Goal: Entertainment & Leisure: Browse casually

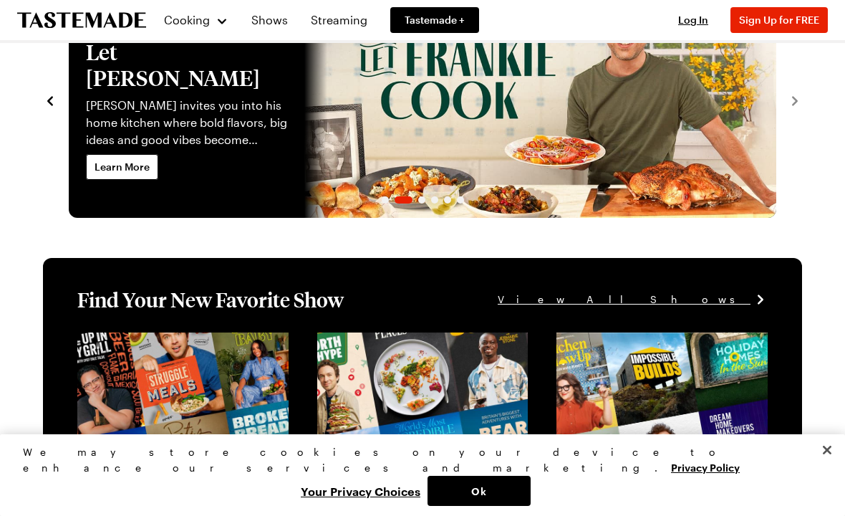
scroll to position [89, 0]
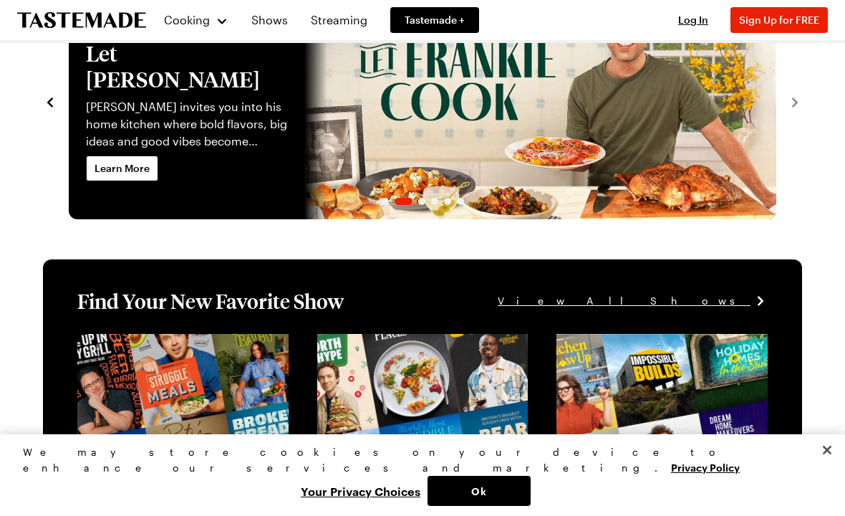
click at [721, 303] on span "View All Shows" at bounding box center [624, 301] width 253 height 16
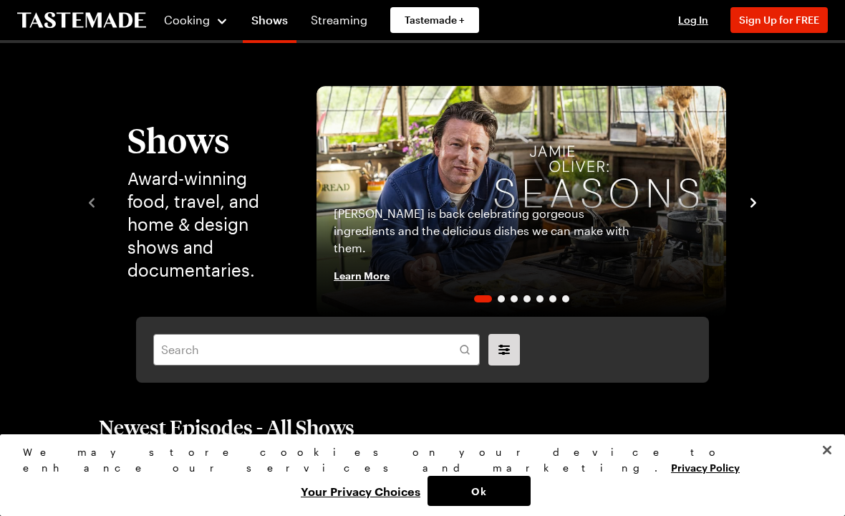
click at [724, 307] on div "[PERSON_NAME] is back celebrating gorgeous ingredients and the delicious dishes…" at bounding box center [522, 254] width 410 height 126
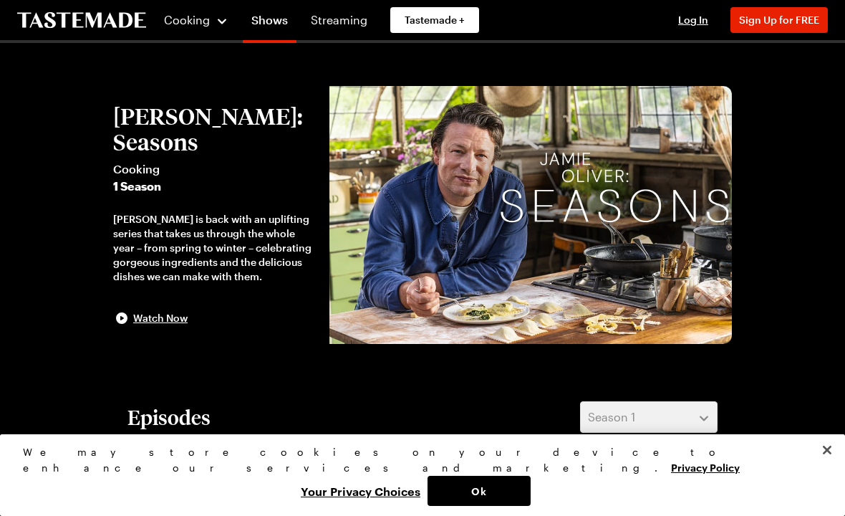
click at [267, 24] on link "Shows" at bounding box center [270, 23] width 54 height 40
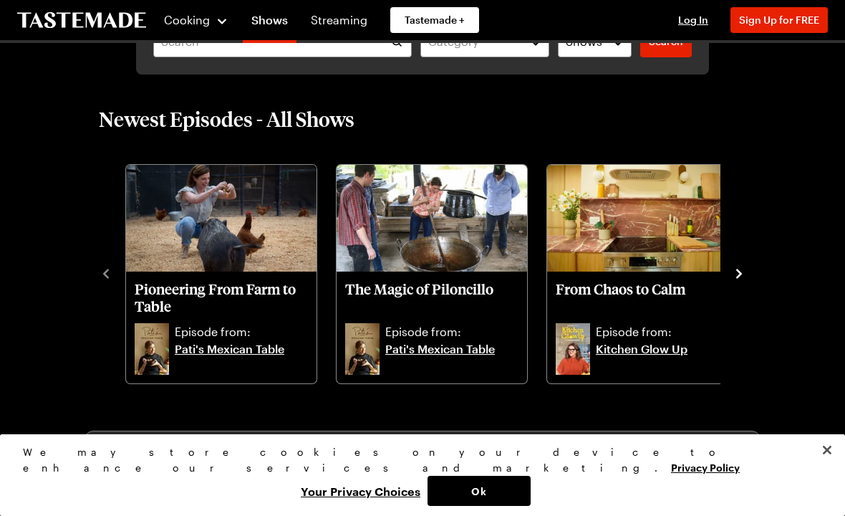
scroll to position [307, 0]
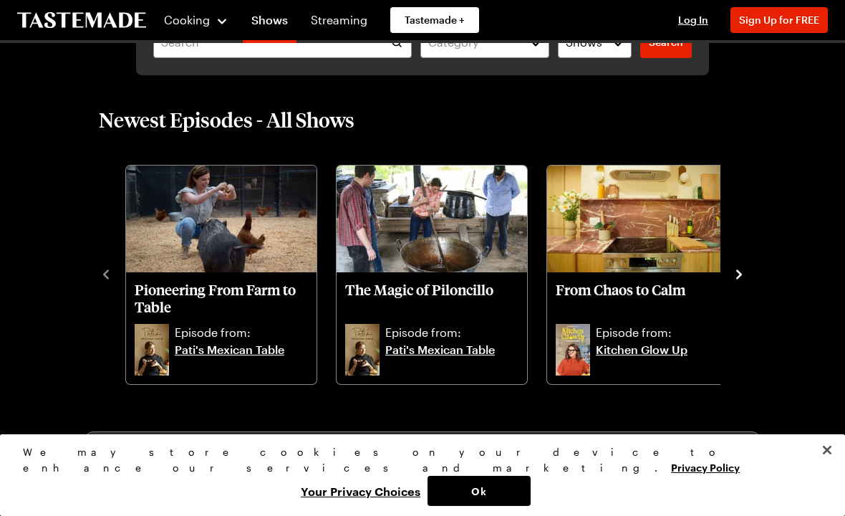
click at [736, 276] on icon "navigate to next item" at bounding box center [739, 274] width 14 height 14
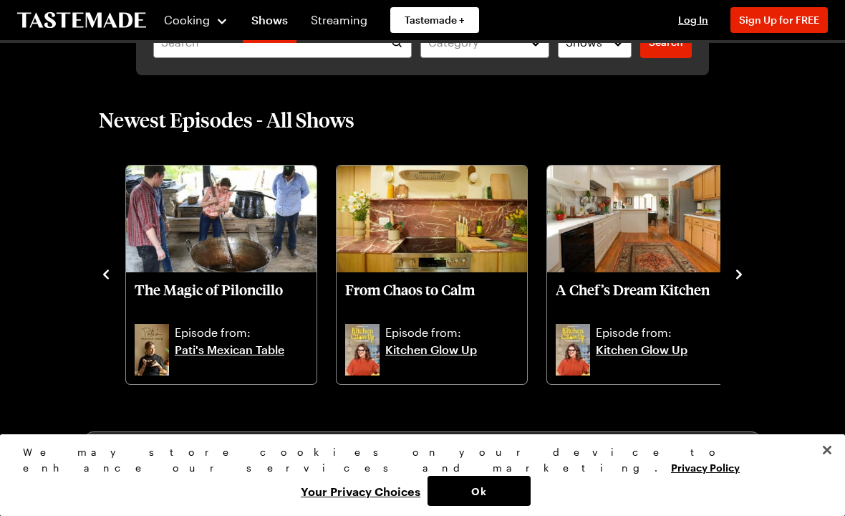
click at [741, 277] on icon "navigate to next item" at bounding box center [739, 274] width 14 height 14
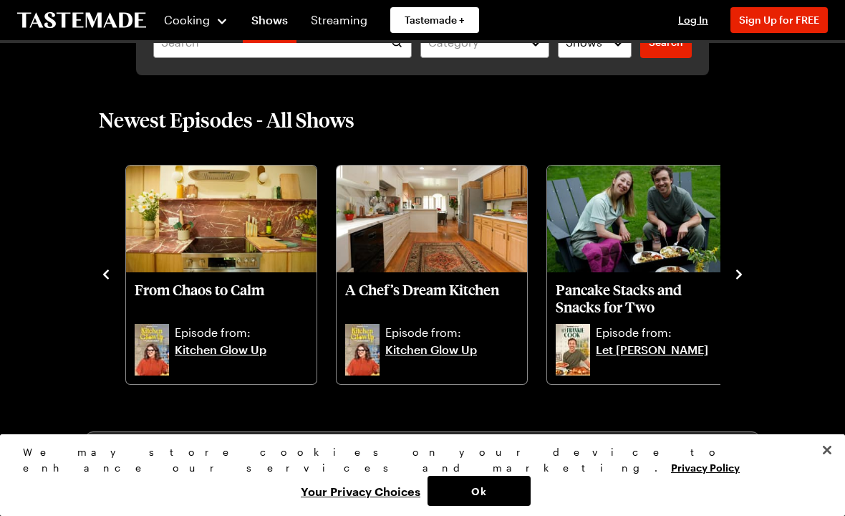
click at [742, 277] on icon "navigate to next item" at bounding box center [739, 274] width 14 height 14
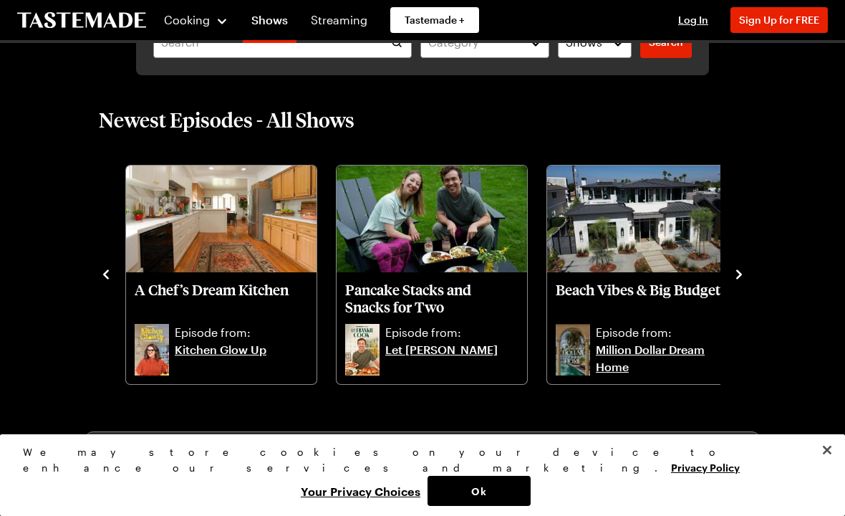
click at [735, 279] on icon "navigate to next item" at bounding box center [739, 274] width 14 height 14
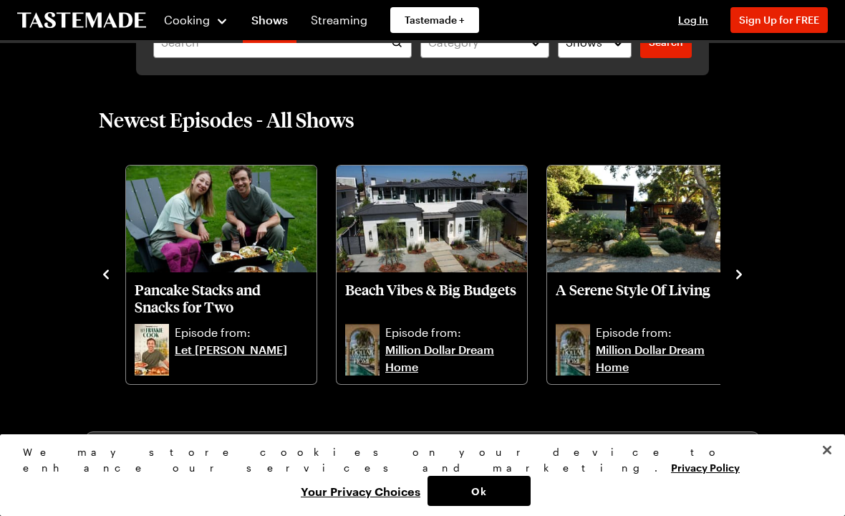
click at [737, 281] on icon "navigate to next item" at bounding box center [739, 274] width 14 height 14
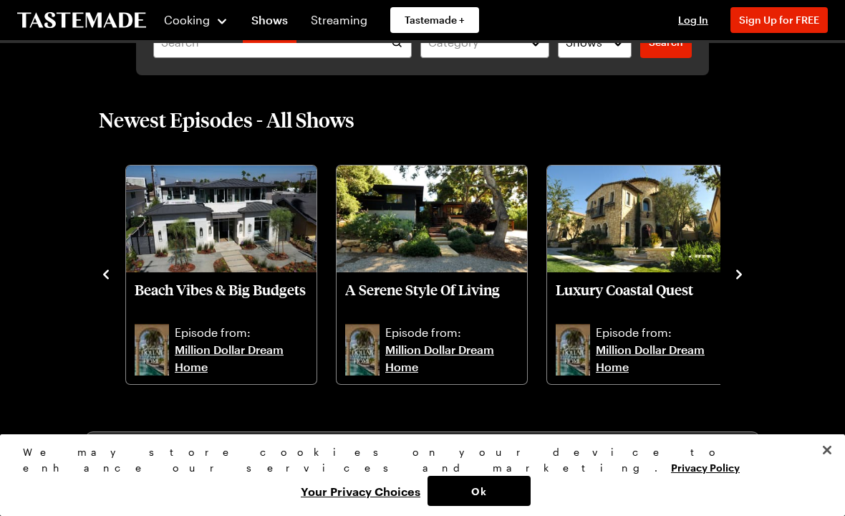
click at [743, 269] on icon "navigate to next item" at bounding box center [739, 274] width 14 height 14
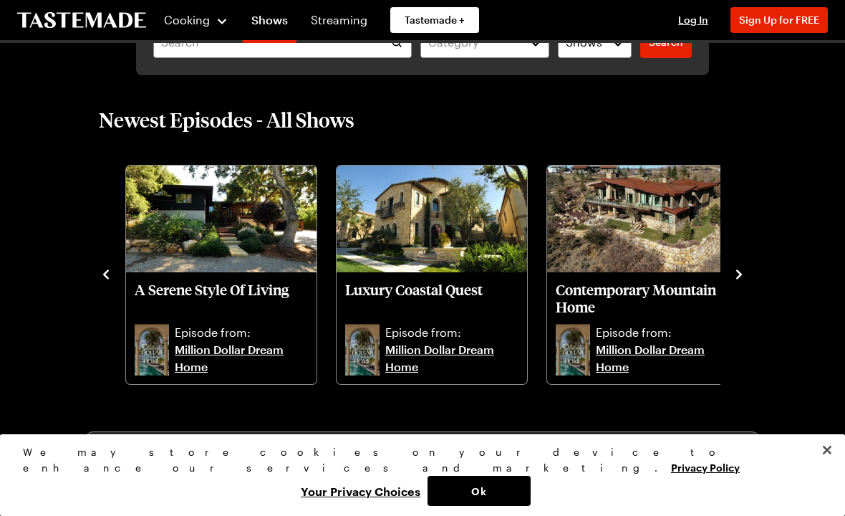
click at [737, 281] on icon "navigate to next item" at bounding box center [739, 274] width 14 height 14
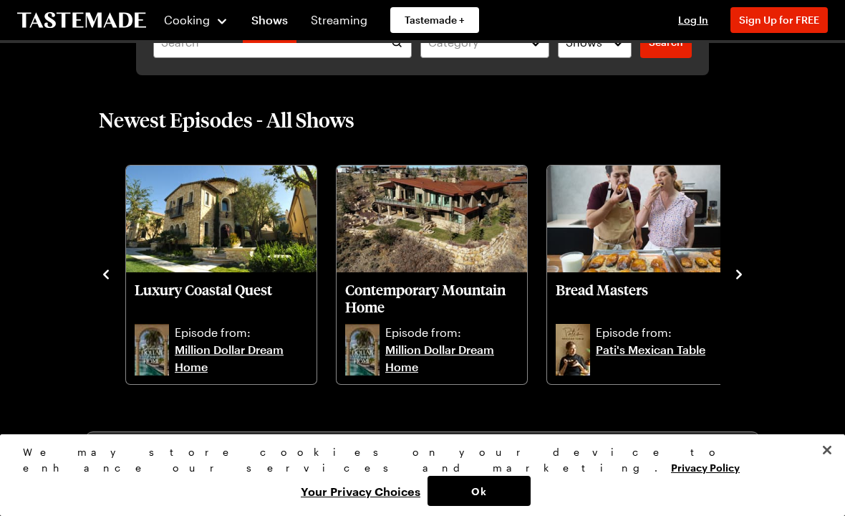
click at [745, 273] on icon "navigate to next item" at bounding box center [739, 274] width 14 height 14
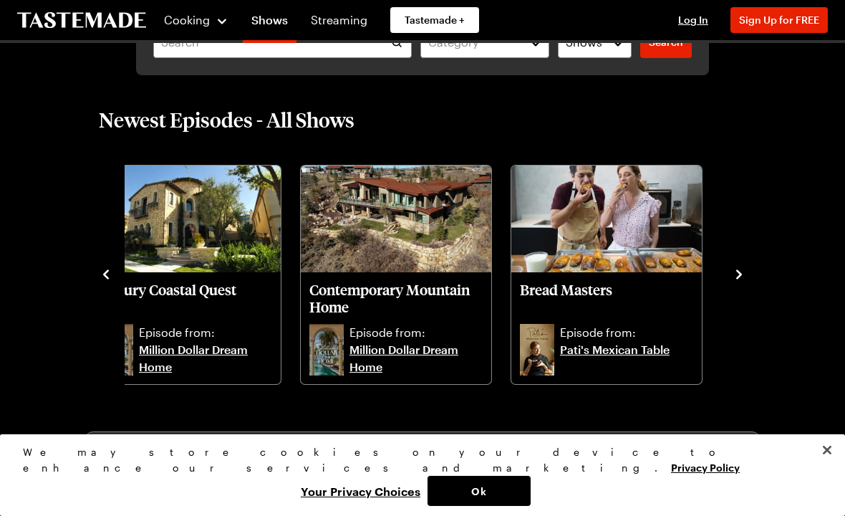
click at [745, 277] on icon "navigate to next item" at bounding box center [739, 274] width 14 height 14
click at [736, 274] on icon "navigate to next item" at bounding box center [739, 274] width 14 height 14
click at [741, 276] on icon "navigate to next item" at bounding box center [739, 274] width 6 height 9
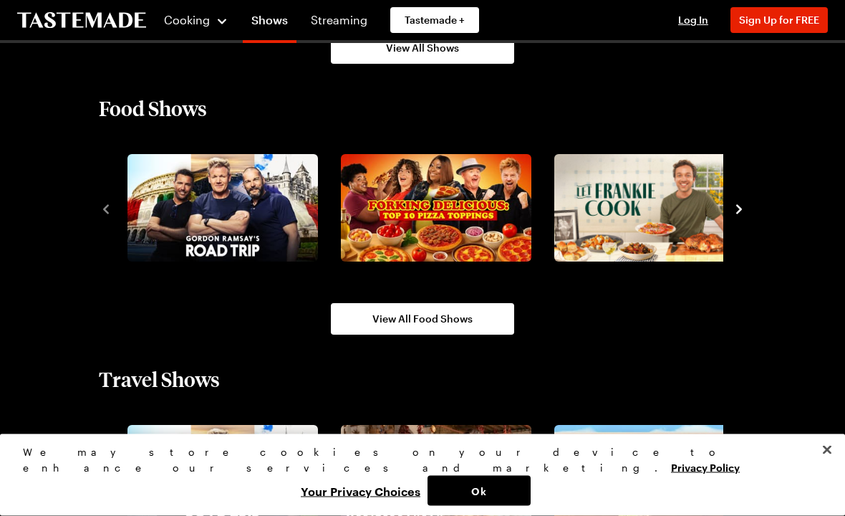
scroll to position [1170, 0]
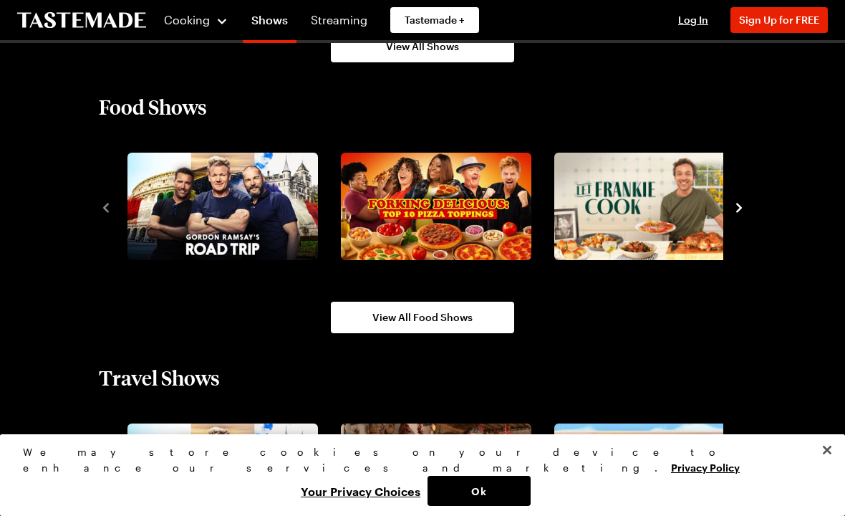
click at [745, 206] on icon "navigate to next item" at bounding box center [739, 208] width 14 height 14
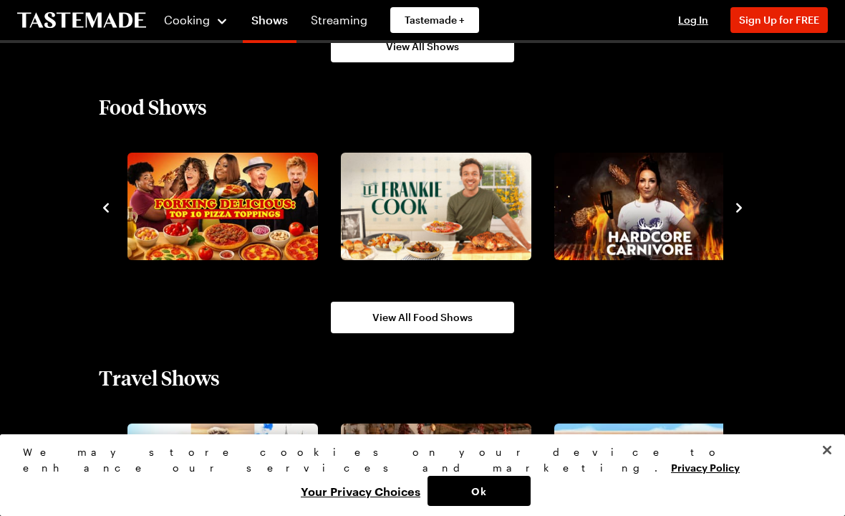
click at [741, 211] on icon "navigate to next item" at bounding box center [739, 208] width 14 height 14
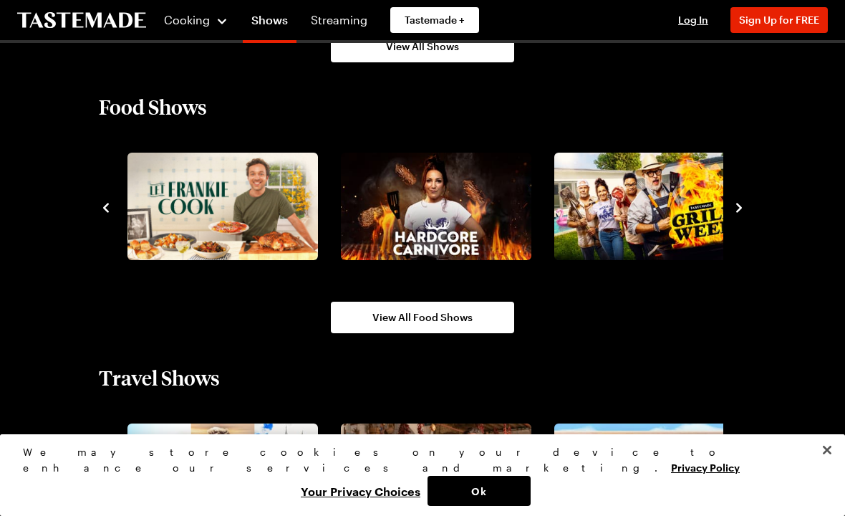
click at [746, 206] on icon "navigate to next item" at bounding box center [739, 208] width 14 height 14
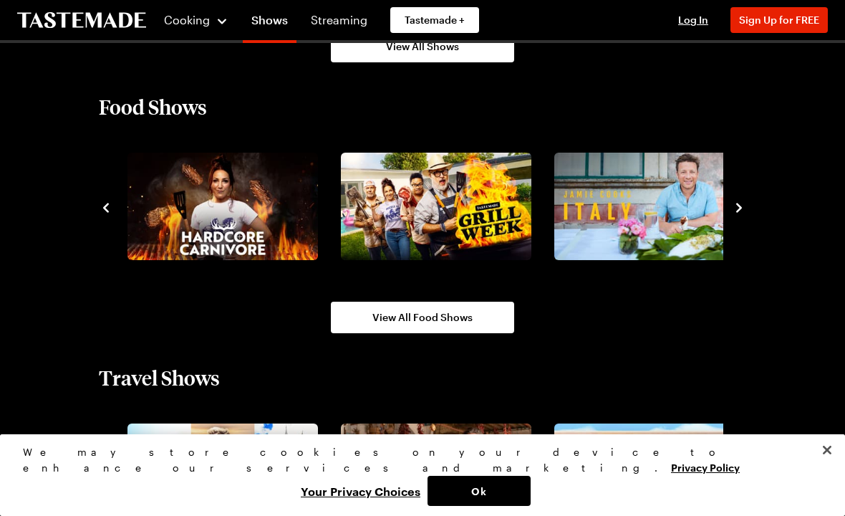
click at [745, 199] on button "navigate to next item" at bounding box center [739, 206] width 14 height 17
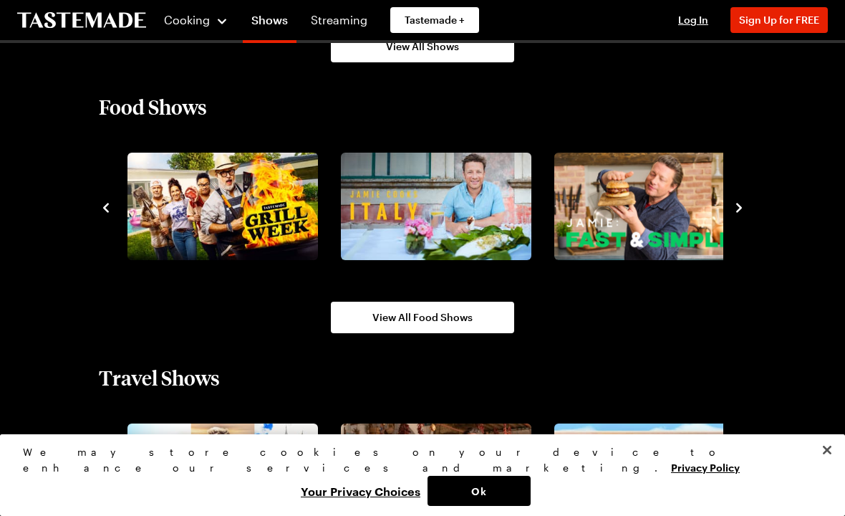
click at [743, 211] on icon "navigate to next item" at bounding box center [739, 208] width 14 height 14
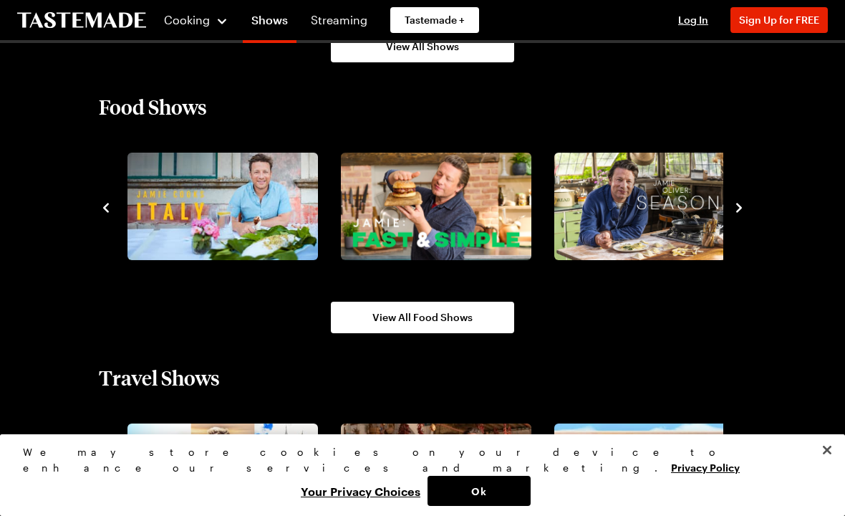
click at [746, 204] on icon "navigate to next item" at bounding box center [739, 208] width 14 height 14
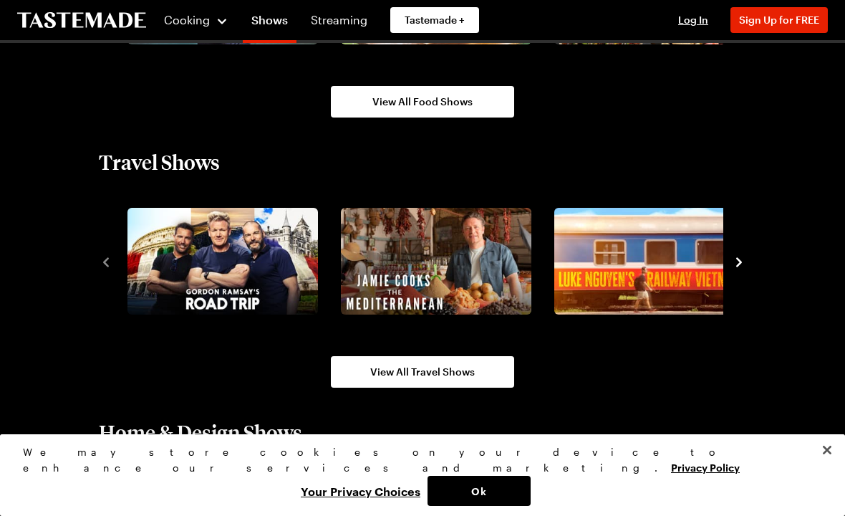
scroll to position [1385, 0]
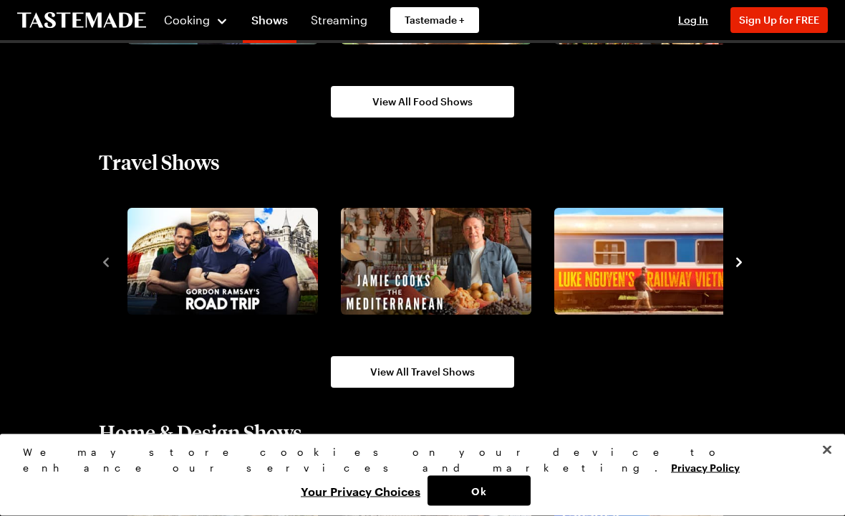
click at [743, 258] on icon "navigate to next item" at bounding box center [739, 263] width 14 height 14
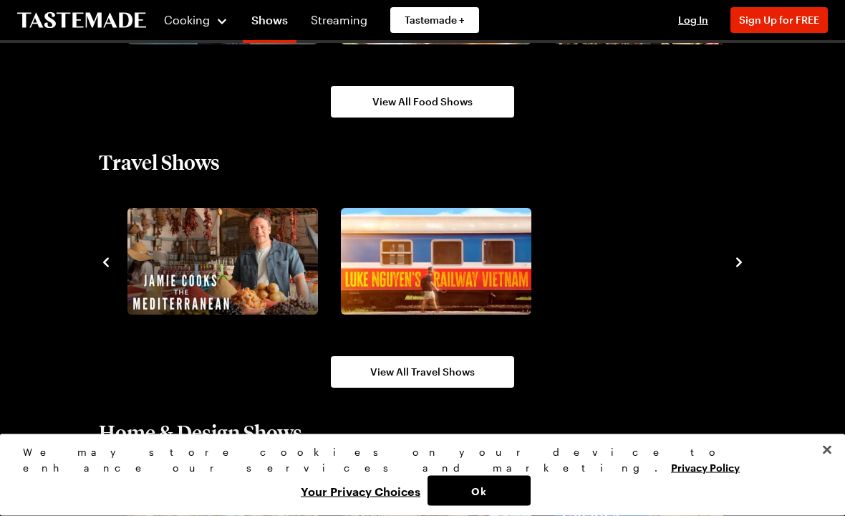
scroll to position [1386, 0]
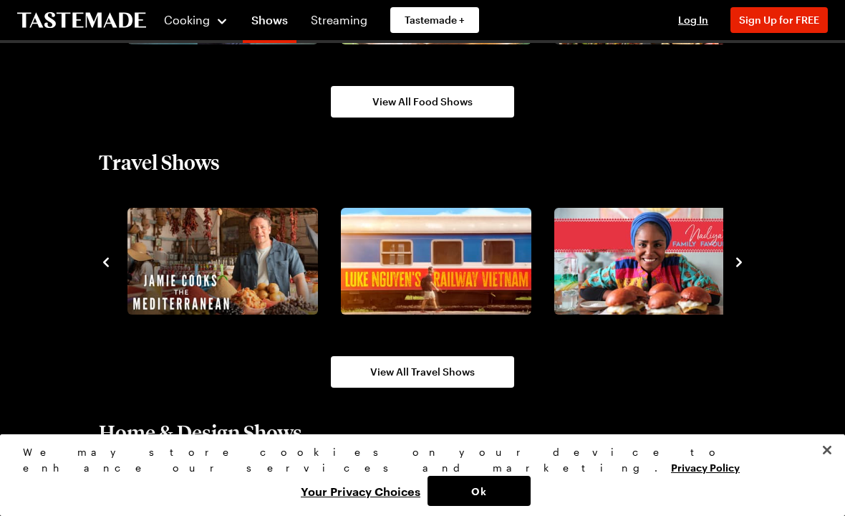
click at [744, 260] on icon "navigate to next item" at bounding box center [739, 262] width 14 height 14
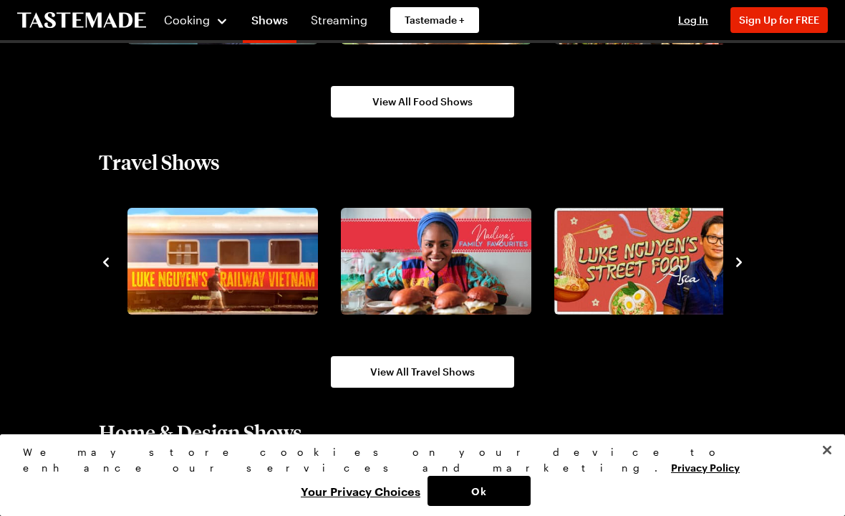
click at [745, 258] on icon "navigate to next item" at bounding box center [739, 262] width 14 height 14
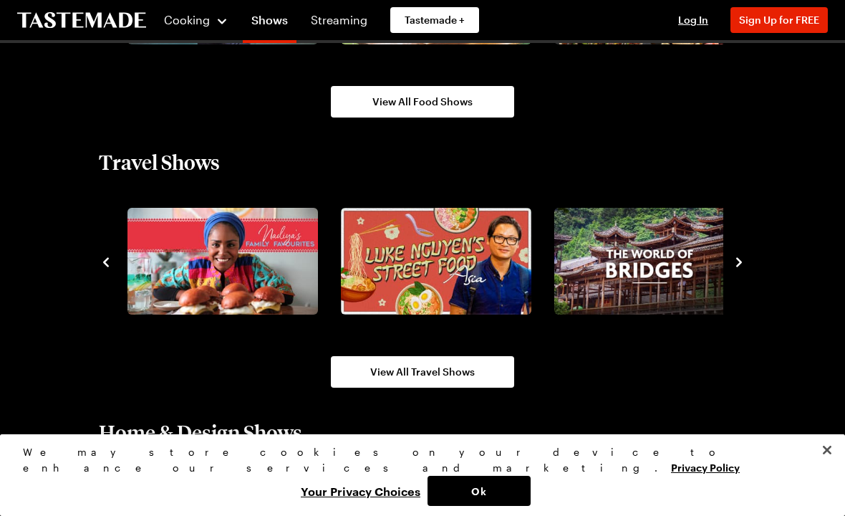
click at [756, 260] on div "Travel Shows View All Travel Shows" at bounding box center [422, 268] width 733 height 239
click at [745, 268] on icon "navigate to next item" at bounding box center [739, 262] width 14 height 14
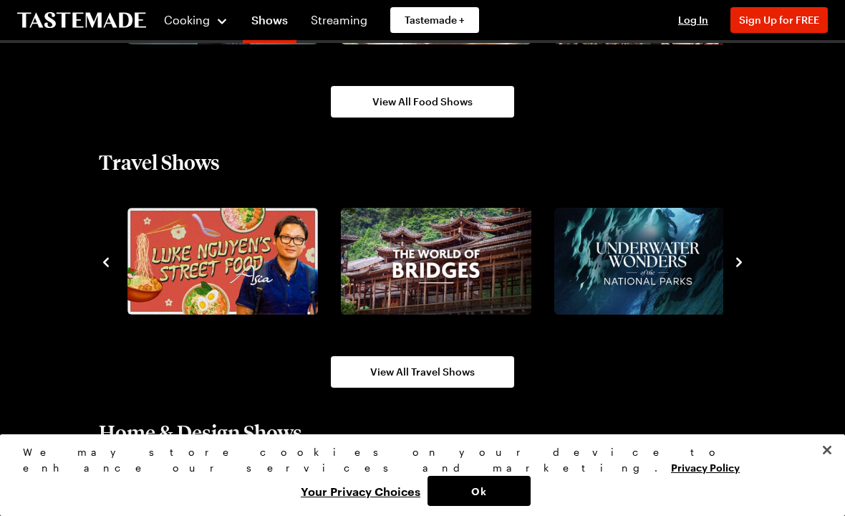
click at [746, 261] on icon "navigate to next item" at bounding box center [739, 262] width 14 height 14
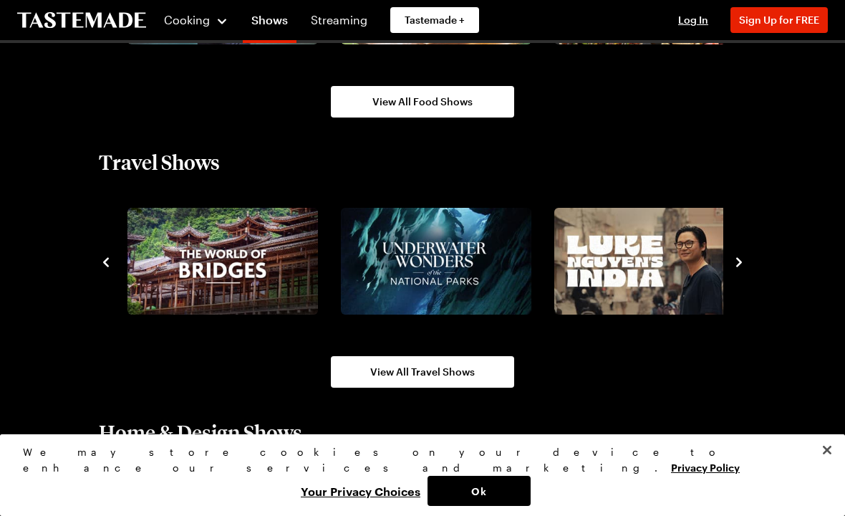
click at [741, 266] on icon "navigate to next item" at bounding box center [739, 262] width 14 height 14
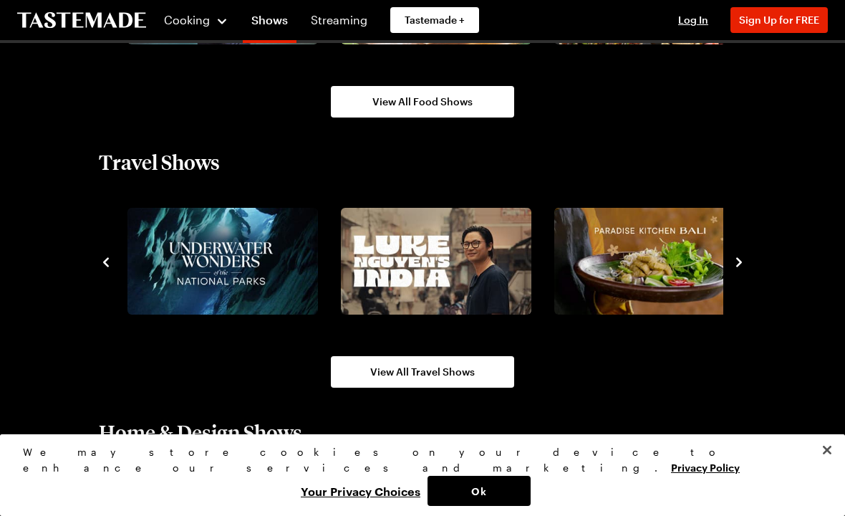
click at [744, 262] on icon "navigate to next item" at bounding box center [739, 262] width 14 height 14
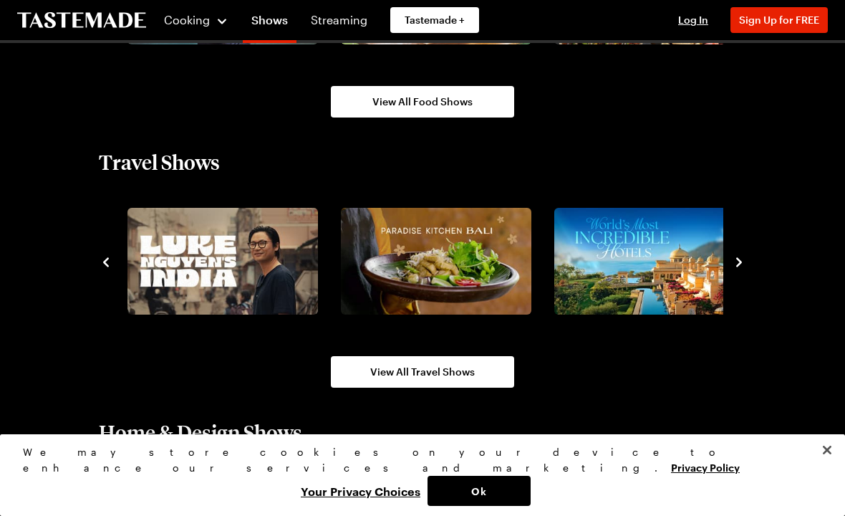
click at [744, 261] on icon "navigate to next item" at bounding box center [739, 262] width 14 height 14
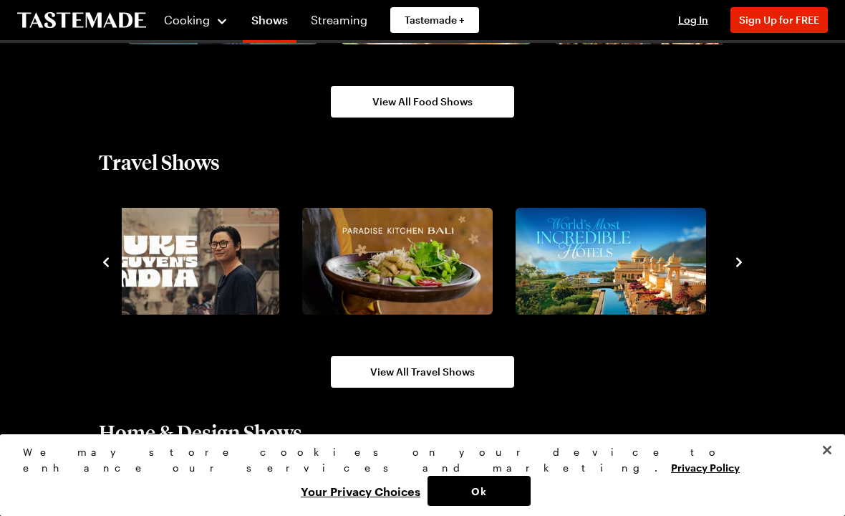
click at [743, 267] on icon "navigate to next item" at bounding box center [739, 262] width 14 height 14
click at [761, 266] on div "Travel Shows View All Travel Shows" at bounding box center [422, 268] width 733 height 239
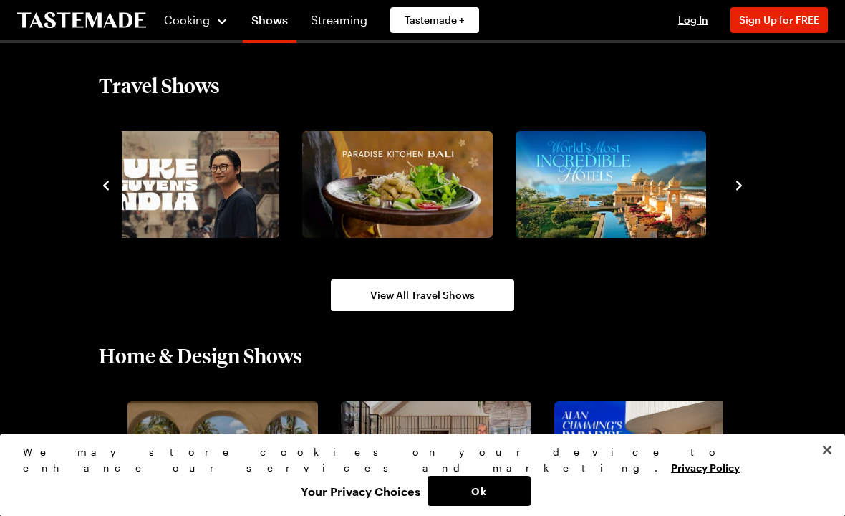
scroll to position [1463, 0]
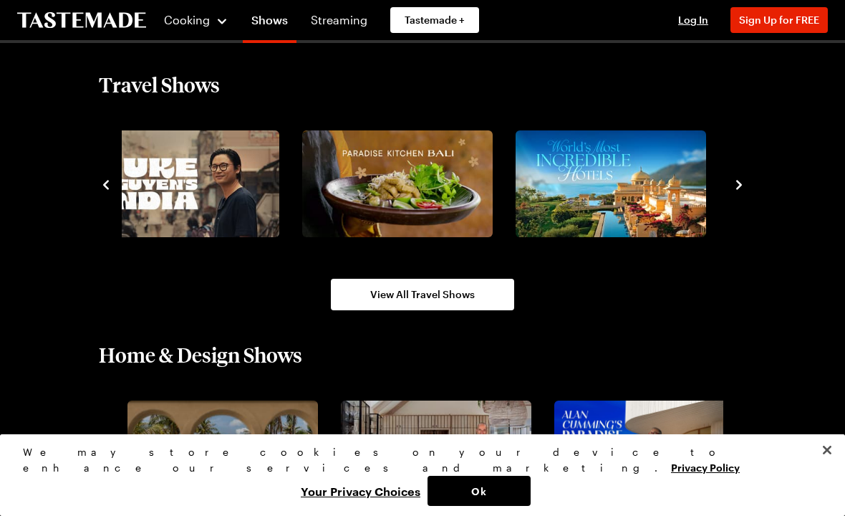
click at [454, 299] on span "View All Travel Shows" at bounding box center [422, 294] width 105 height 14
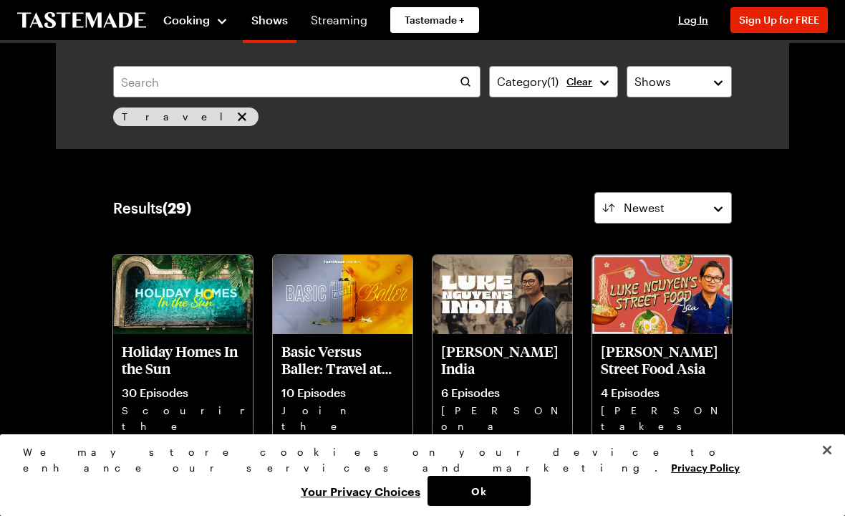
click at [221, 17] on div "Cooking" at bounding box center [195, 19] width 65 height 17
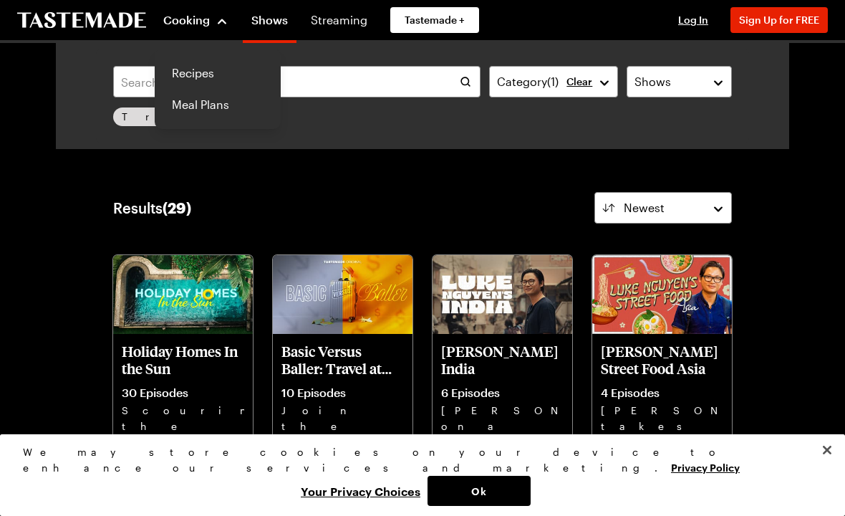
click at [201, 70] on link "Recipes" at bounding box center [217, 73] width 109 height 32
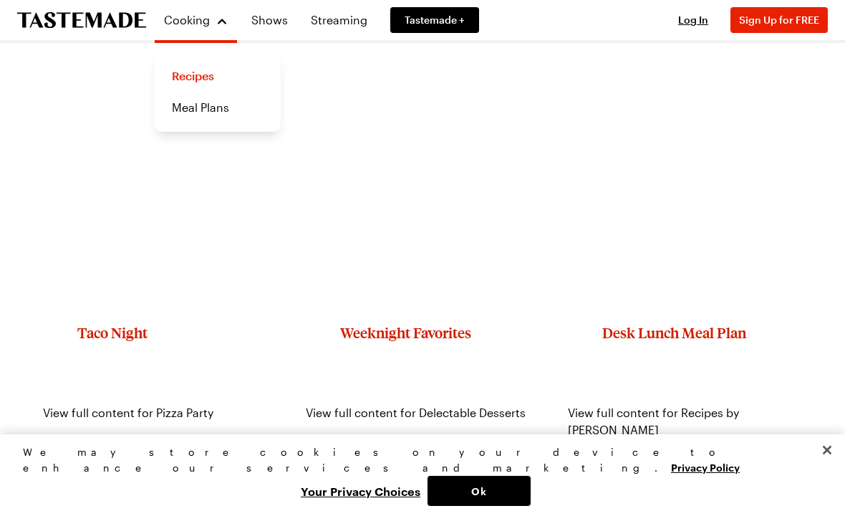
scroll to position [1737, 0]
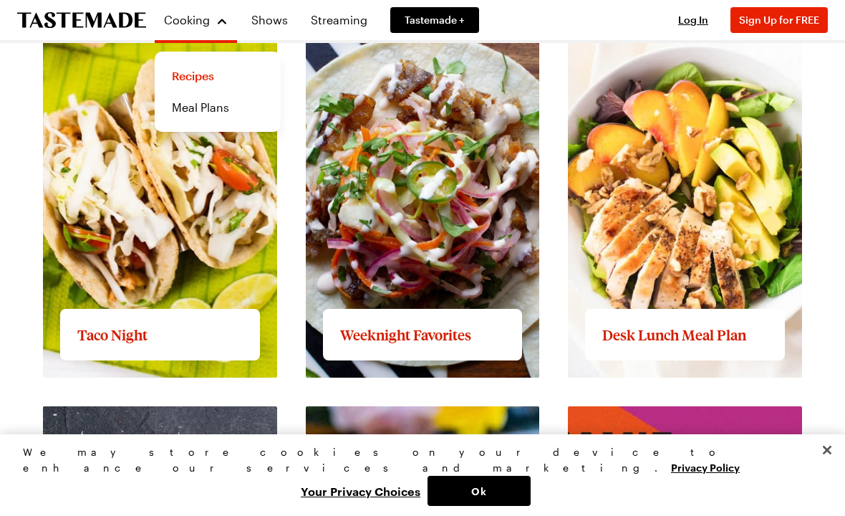
click at [213, 107] on link "Meal Plans" at bounding box center [217, 108] width 109 height 32
